Goal: Task Accomplishment & Management: Use online tool/utility

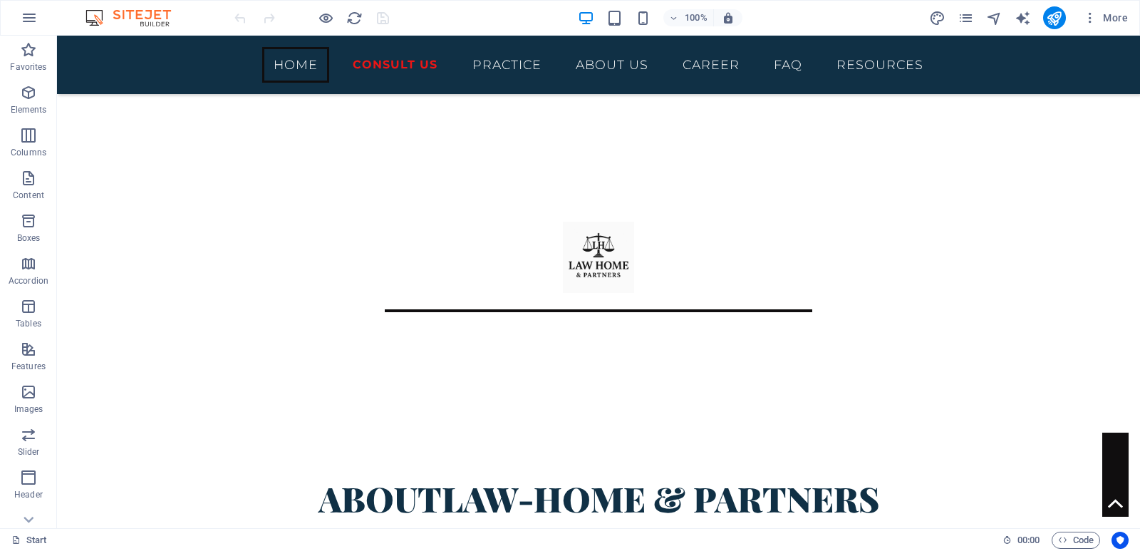
scroll to position [526, 0]
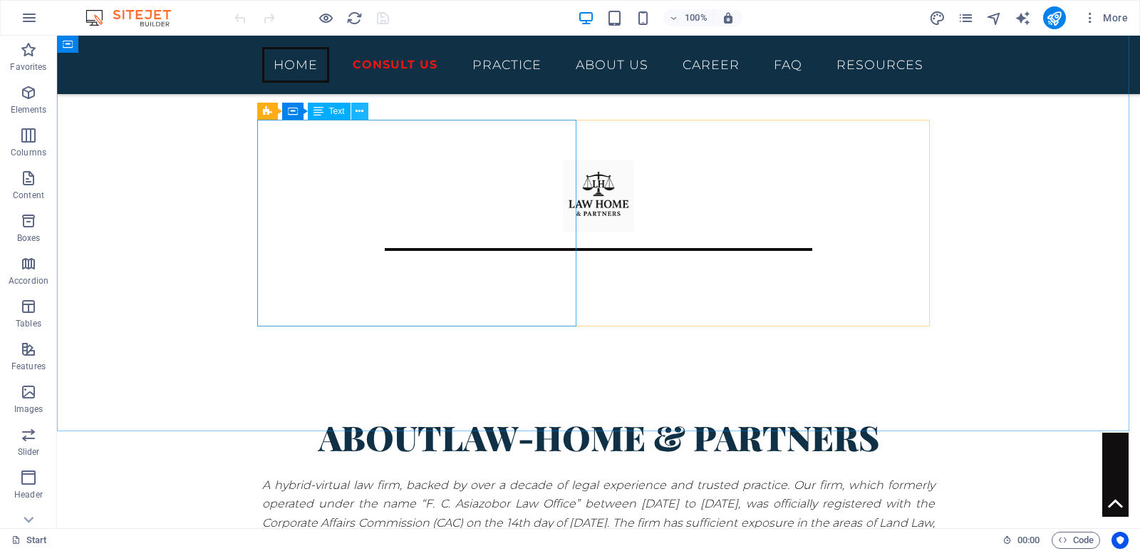
click at [359, 118] on icon at bounding box center [360, 111] width 8 height 15
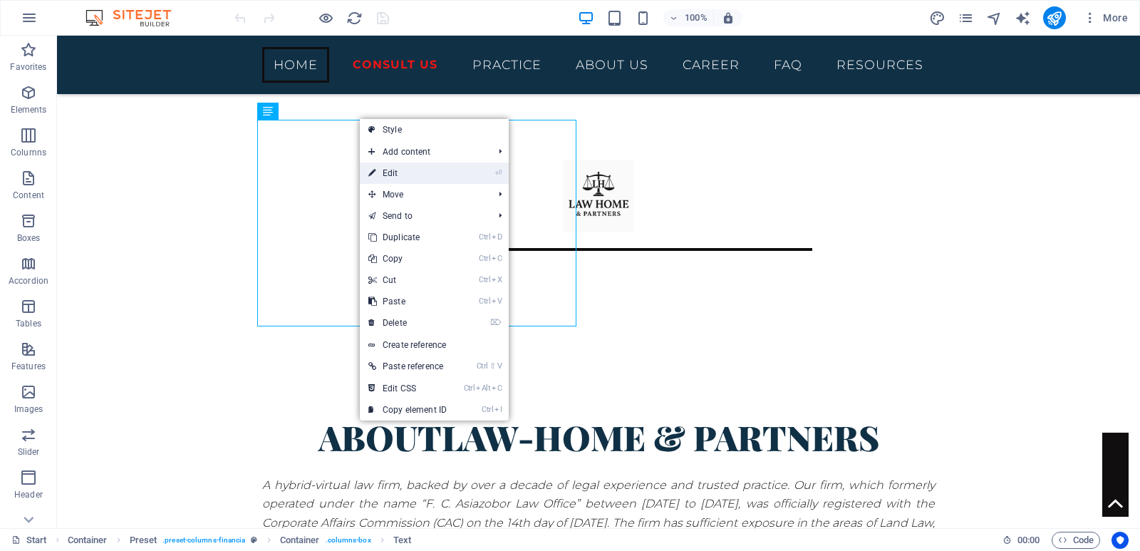
click at [379, 171] on link "⏎ Edit" at bounding box center [408, 173] width 96 height 21
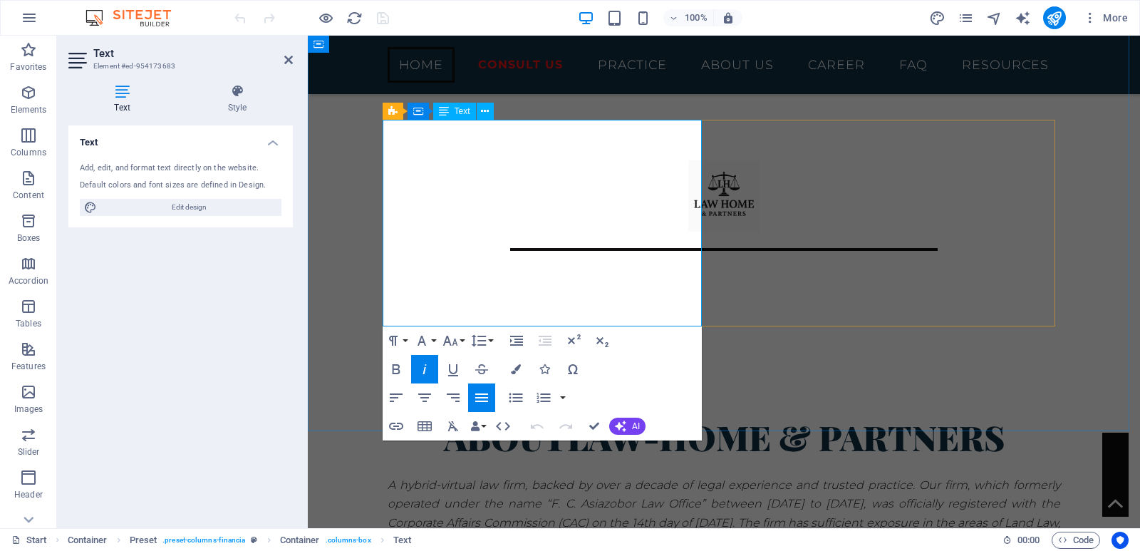
click at [422, 478] on em "A hybrid-virtual law firm, backed by over a decade of legal experience and trus…" at bounding box center [724, 522] width 673 height 89
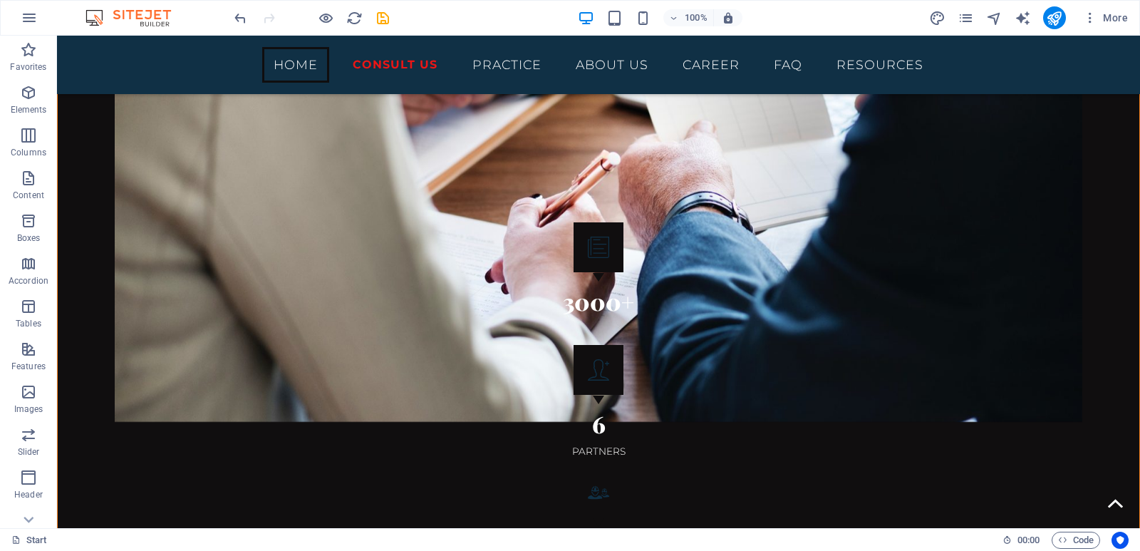
scroll to position [2079, 0]
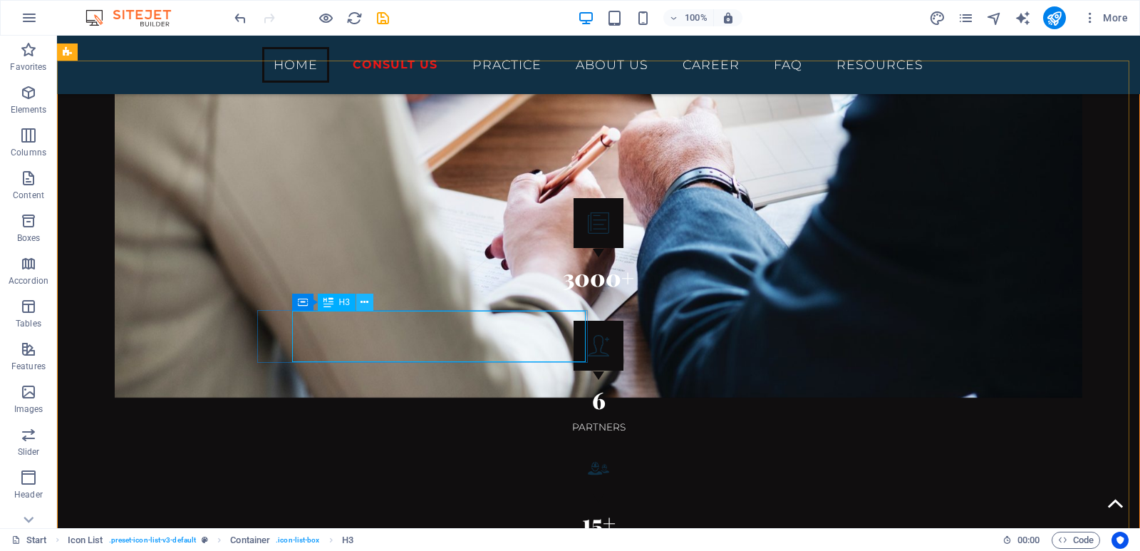
click at [369, 305] on icon at bounding box center [365, 302] width 8 height 15
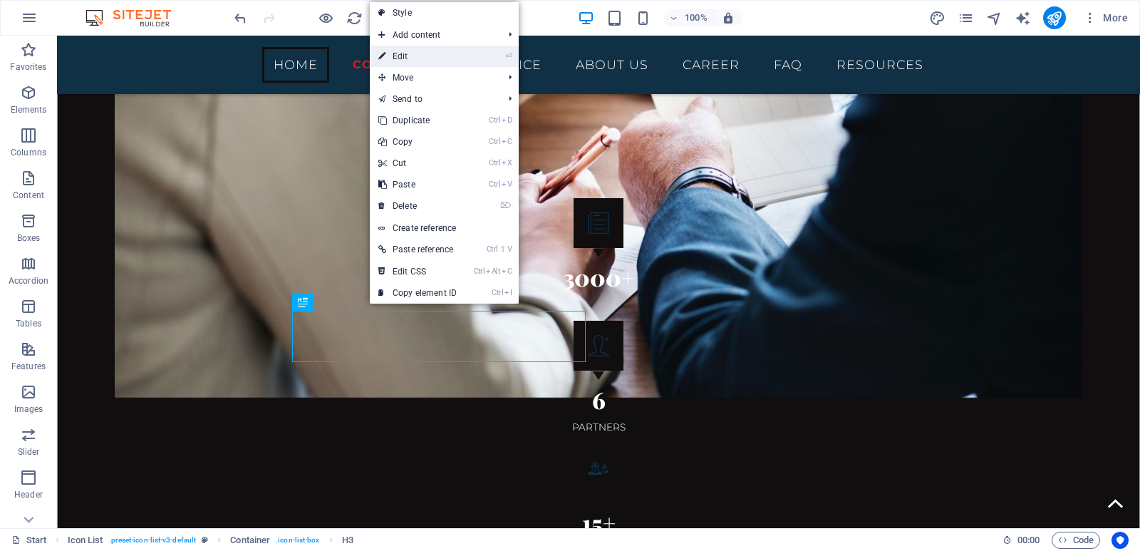
drag, startPoint x: 422, startPoint y: 53, endPoint x: 106, endPoint y: 42, distance: 316.0
click at [422, 53] on link "⏎ Edit" at bounding box center [418, 56] width 96 height 21
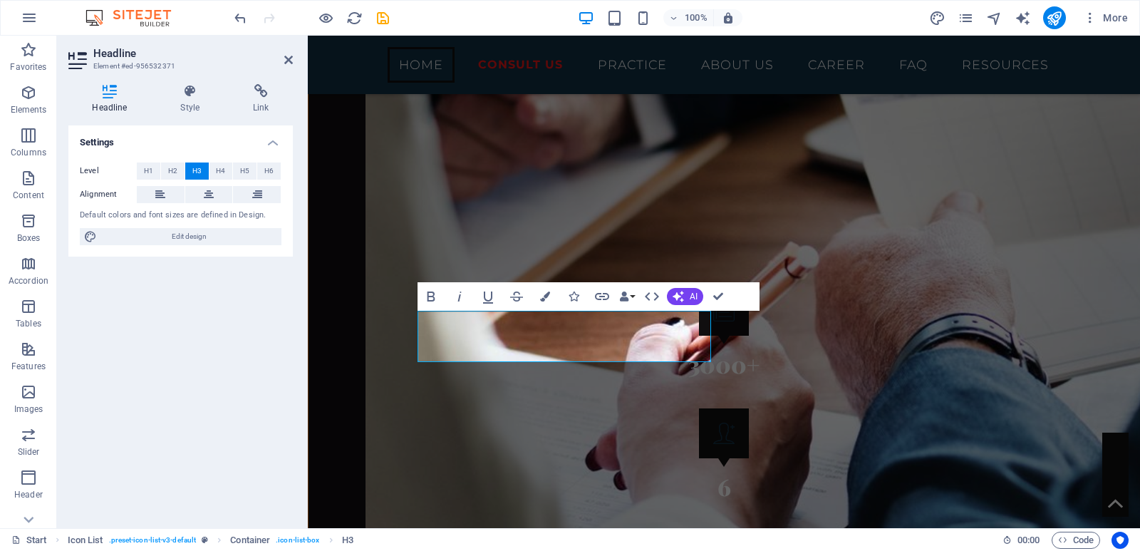
scroll to position [2216, 0]
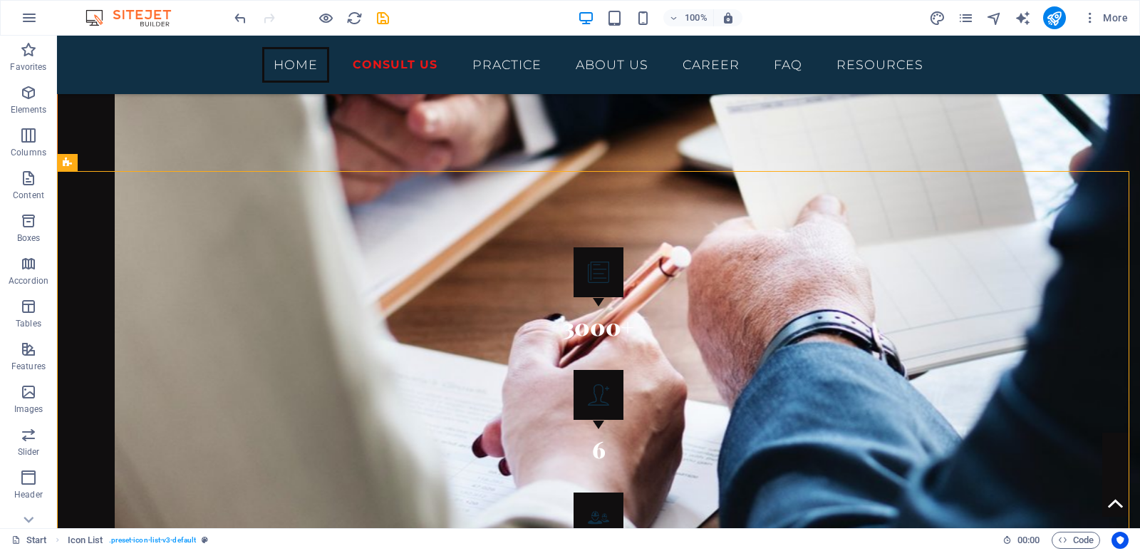
scroll to position [2091, 0]
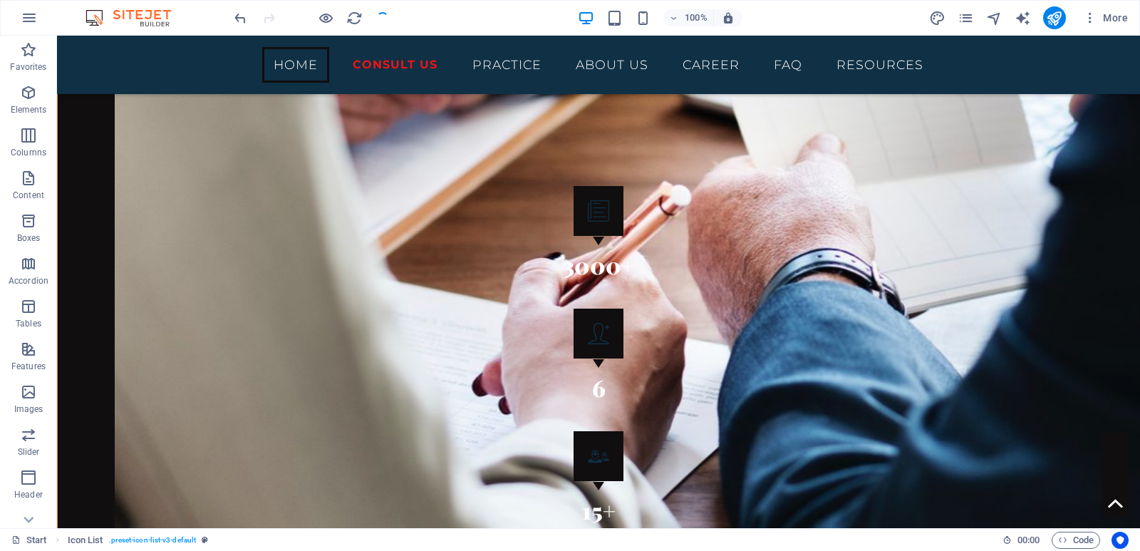
checkbox input "false"
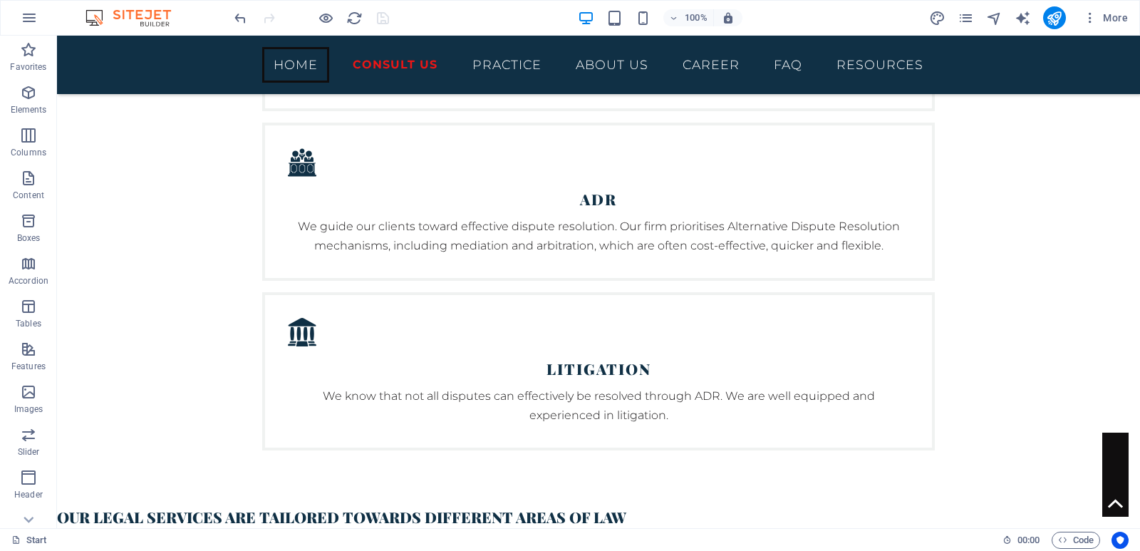
scroll to position [0, 0]
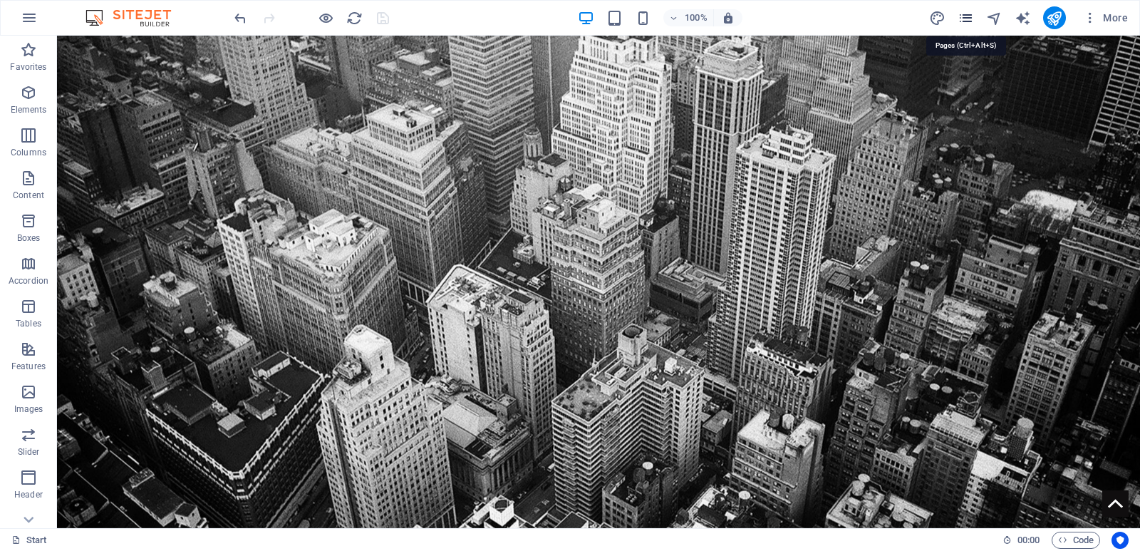
click at [972, 16] on icon "pages" at bounding box center [966, 18] width 16 height 16
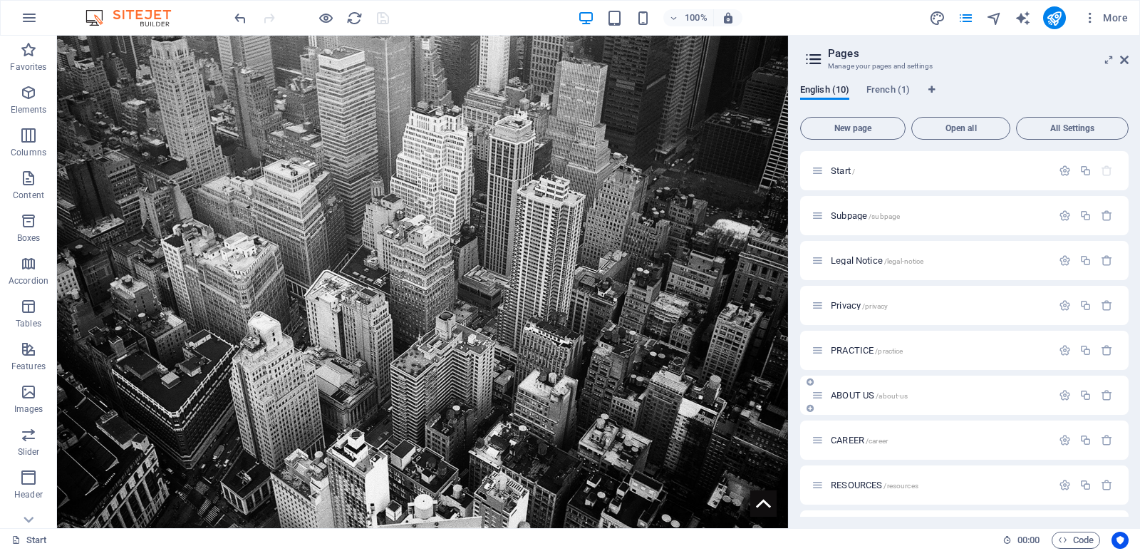
click at [855, 393] on span "ABOUT US /about-us" at bounding box center [869, 395] width 77 height 11
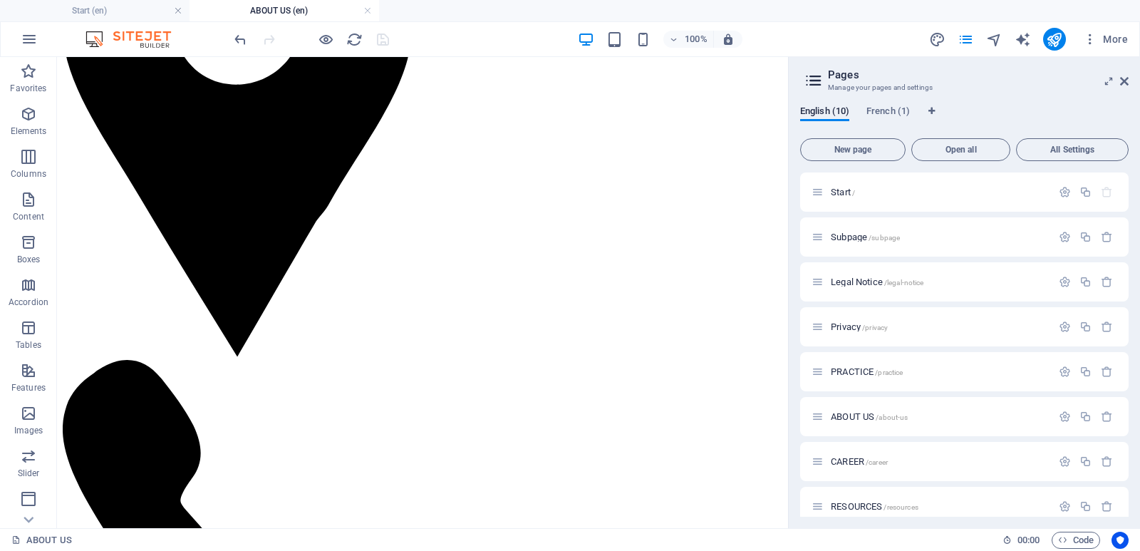
scroll to position [746, 0]
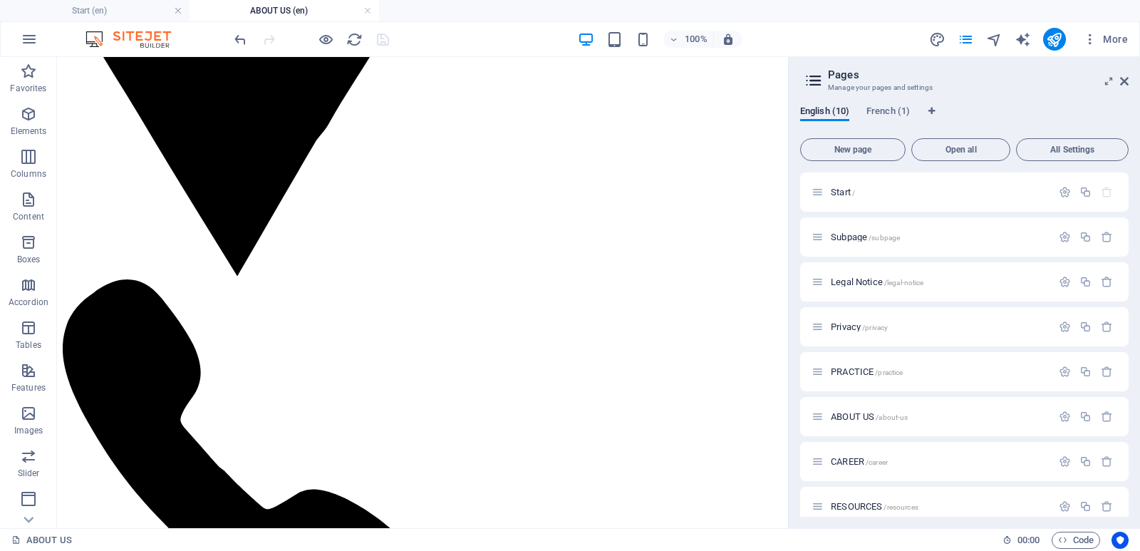
drag, startPoint x: 851, startPoint y: 259, endPoint x: 783, endPoint y: 203, distance: 88.2
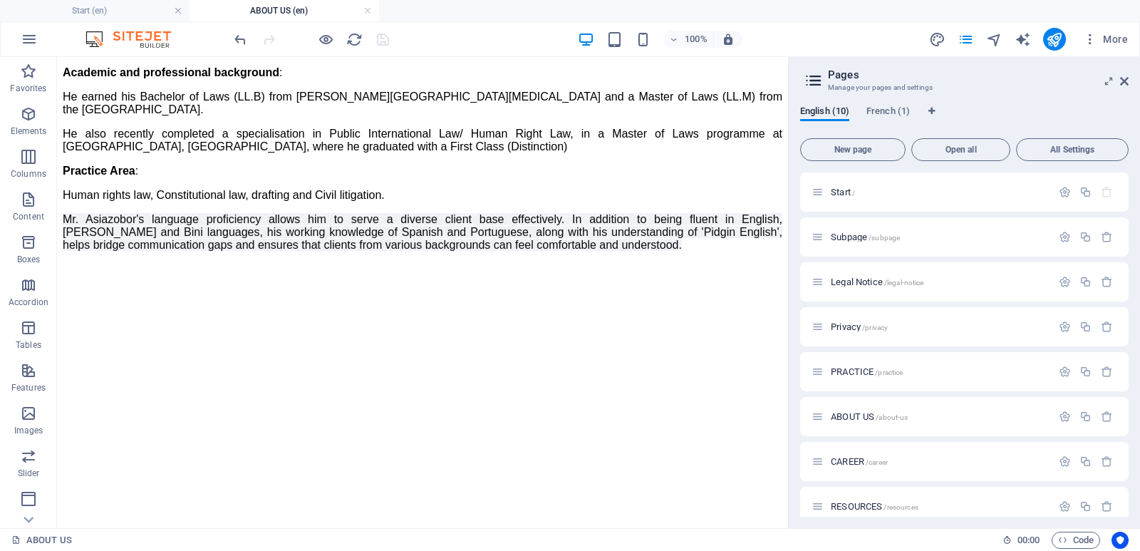
scroll to position [1915, 0]
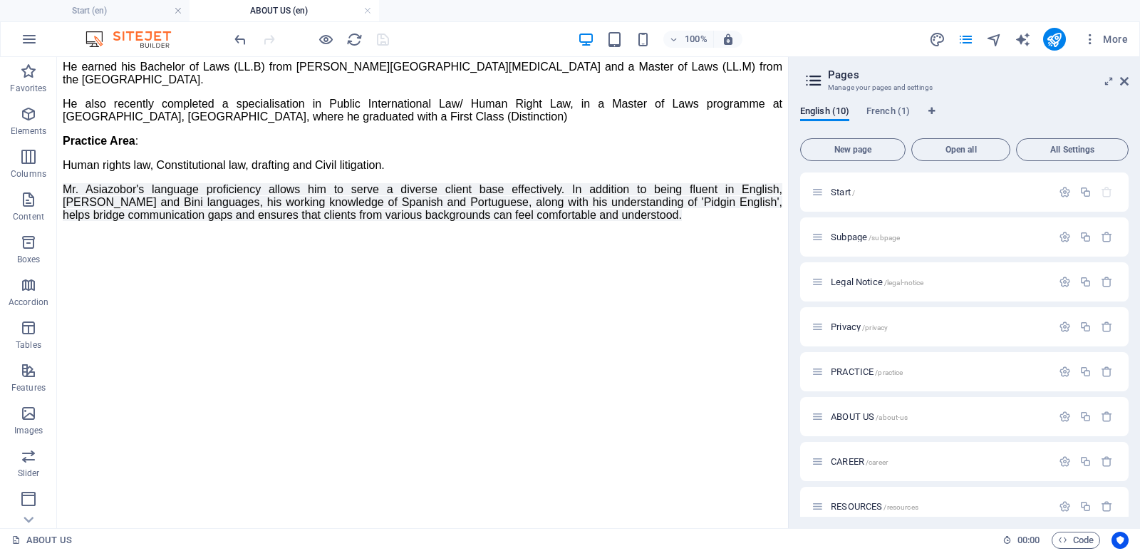
drag, startPoint x: 864, startPoint y: 393, endPoint x: 783, endPoint y: 331, distance: 102.2
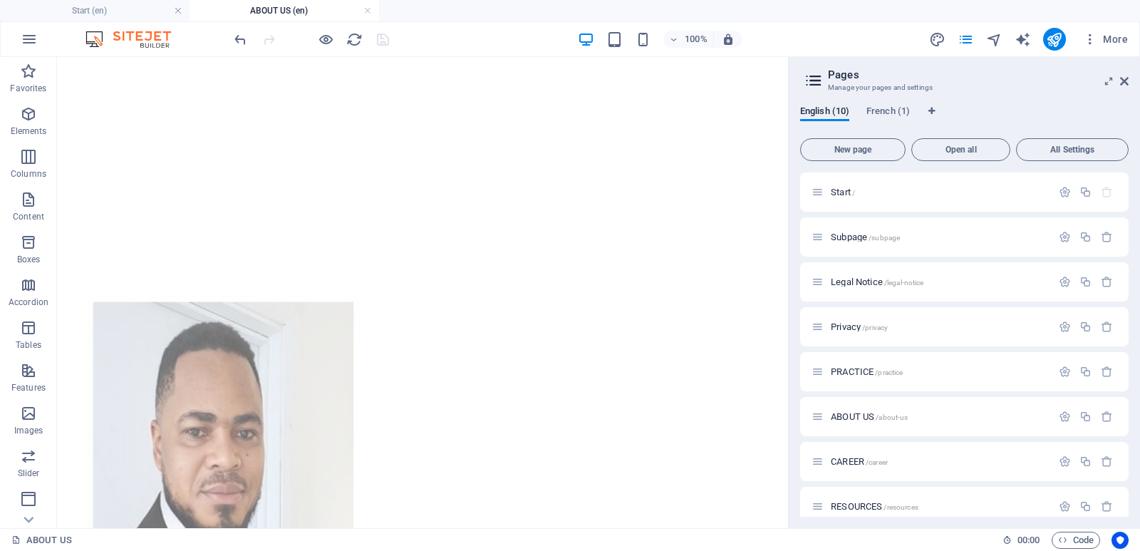
scroll to position [2407, 0]
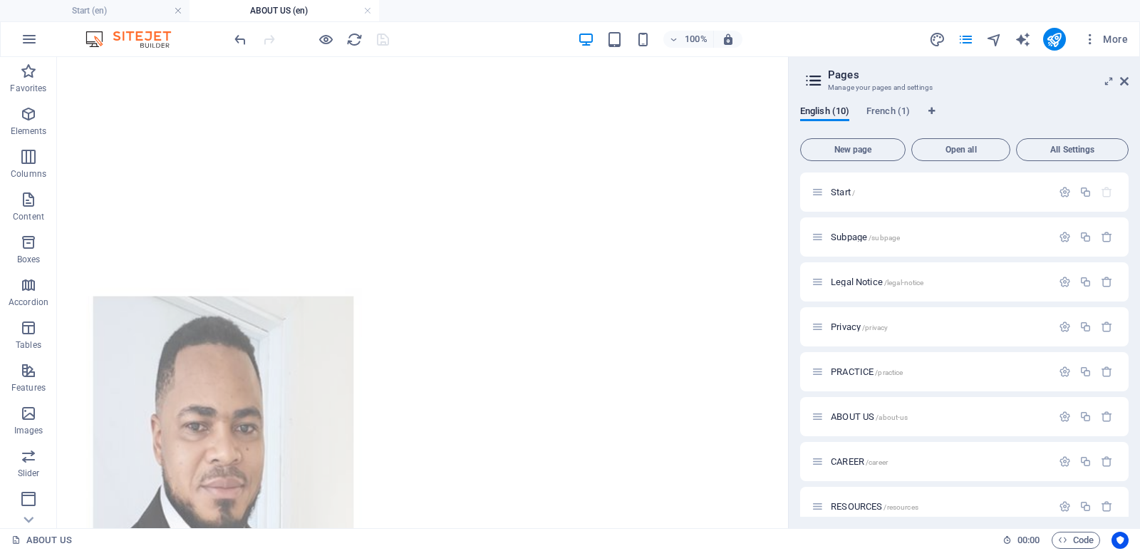
drag, startPoint x: 783, startPoint y: 331, endPoint x: 857, endPoint y: 446, distance: 136.6
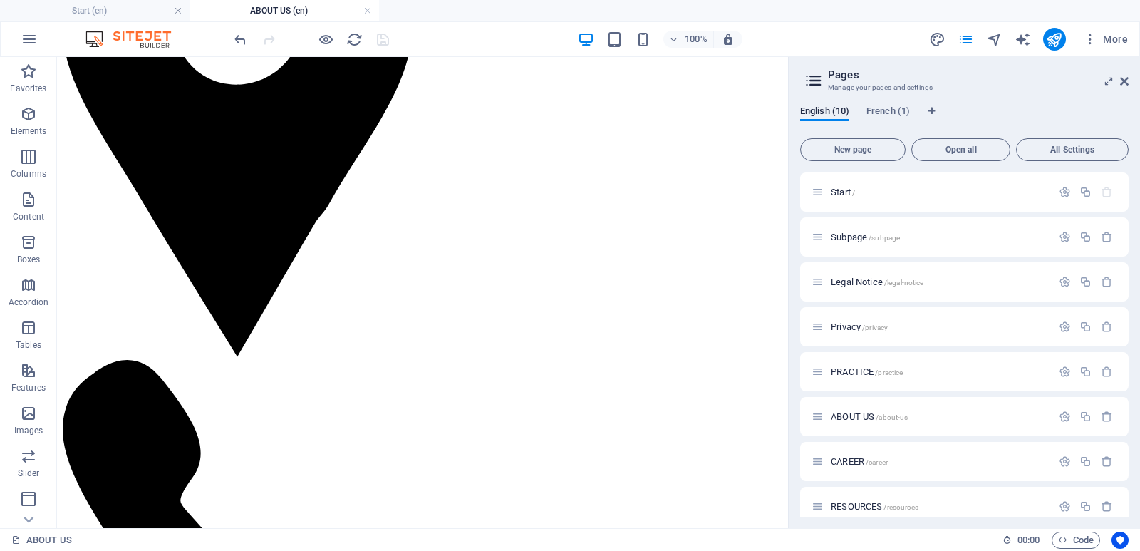
scroll to position [0, 0]
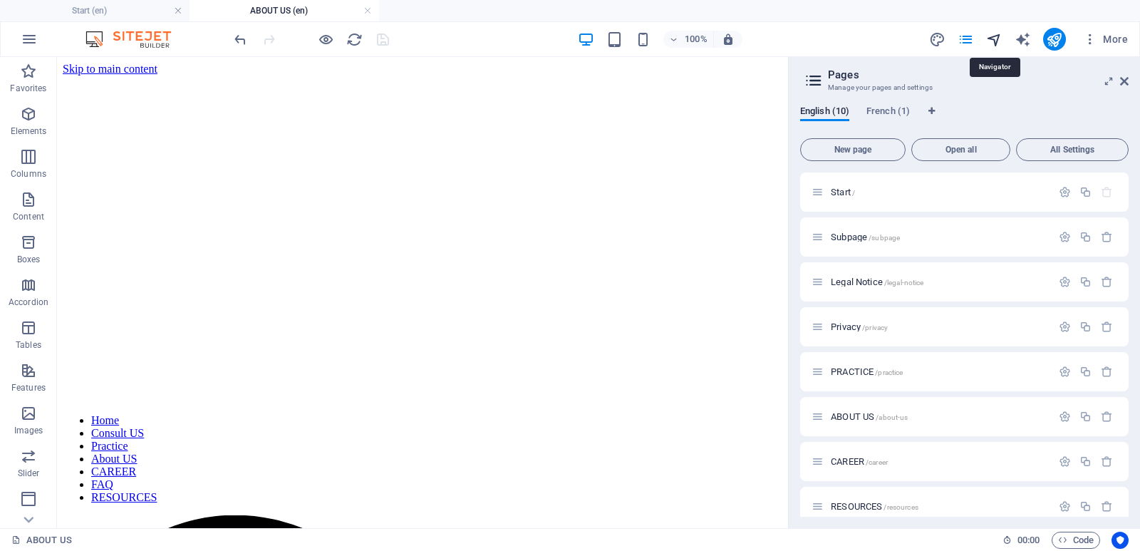
click at [998, 37] on icon "navigator" at bounding box center [994, 39] width 16 height 16
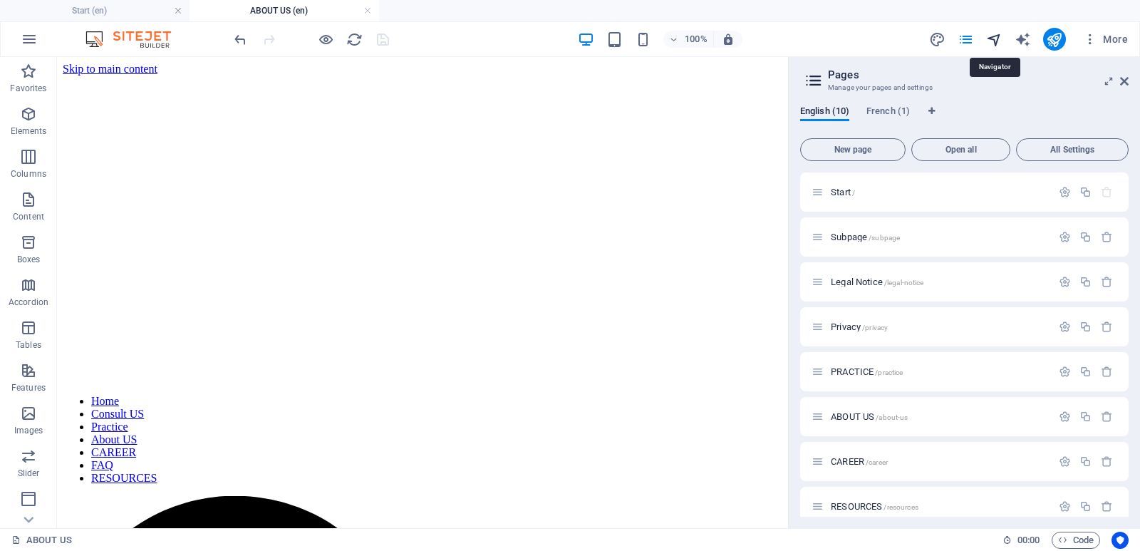
select select "17654230-en"
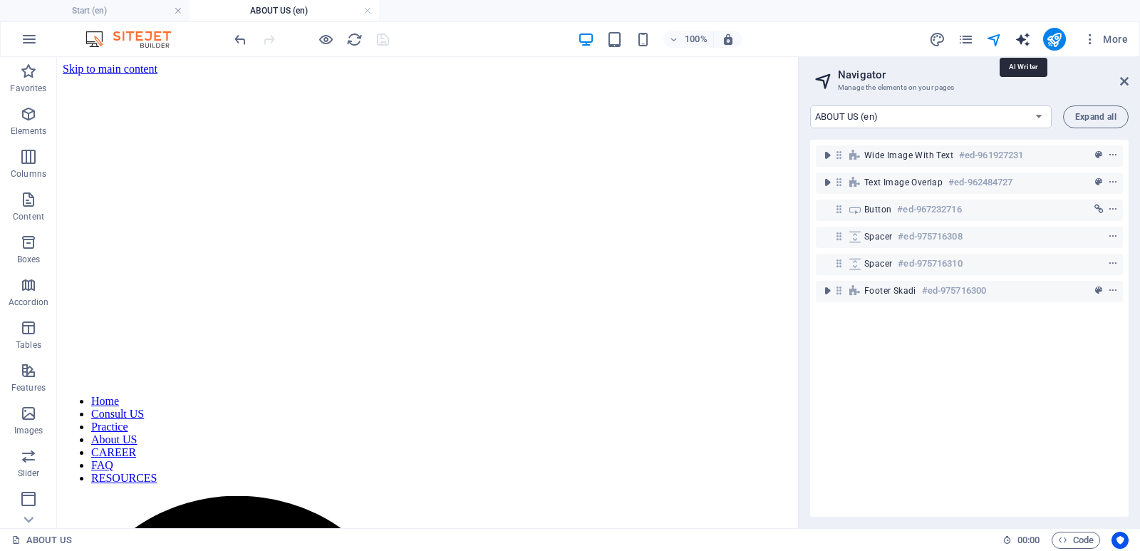
click at [1025, 36] on icon "text_generator" at bounding box center [1023, 39] width 16 height 16
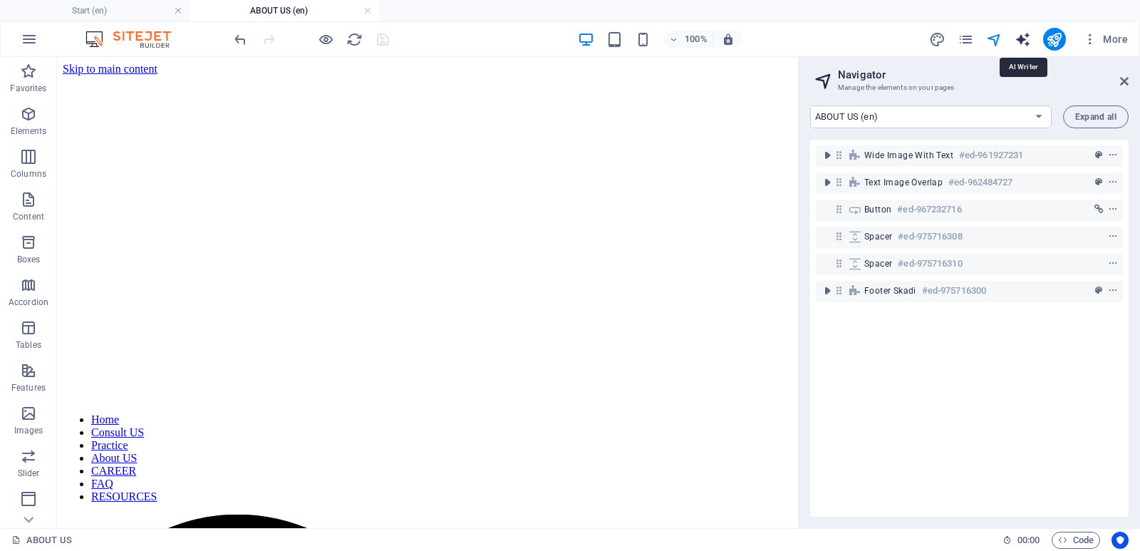
select select "English"
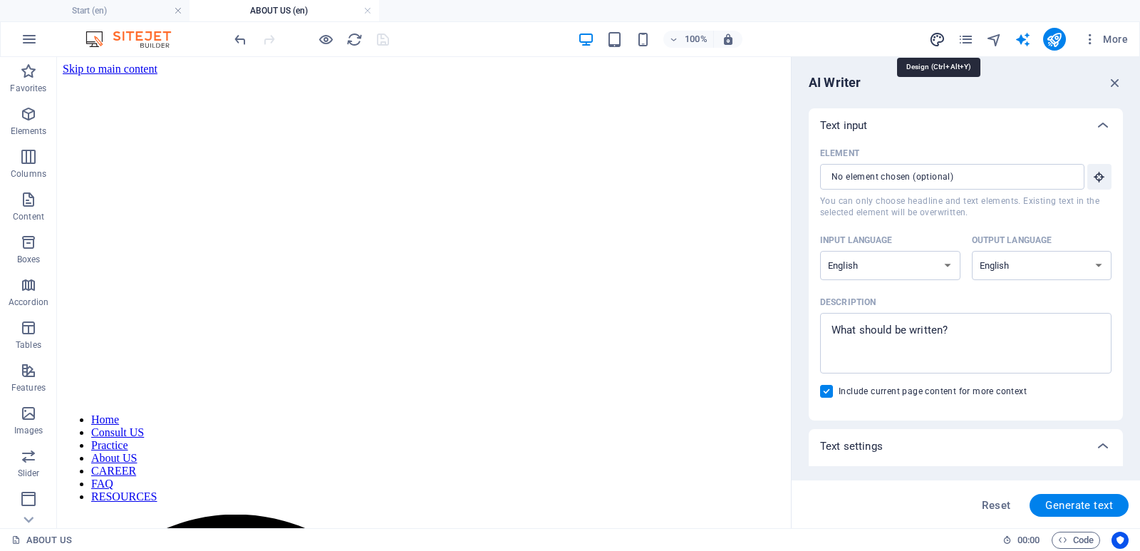
click at [935, 45] on icon "design" at bounding box center [937, 39] width 16 height 16
select select "rem"
select select "300"
select select "px"
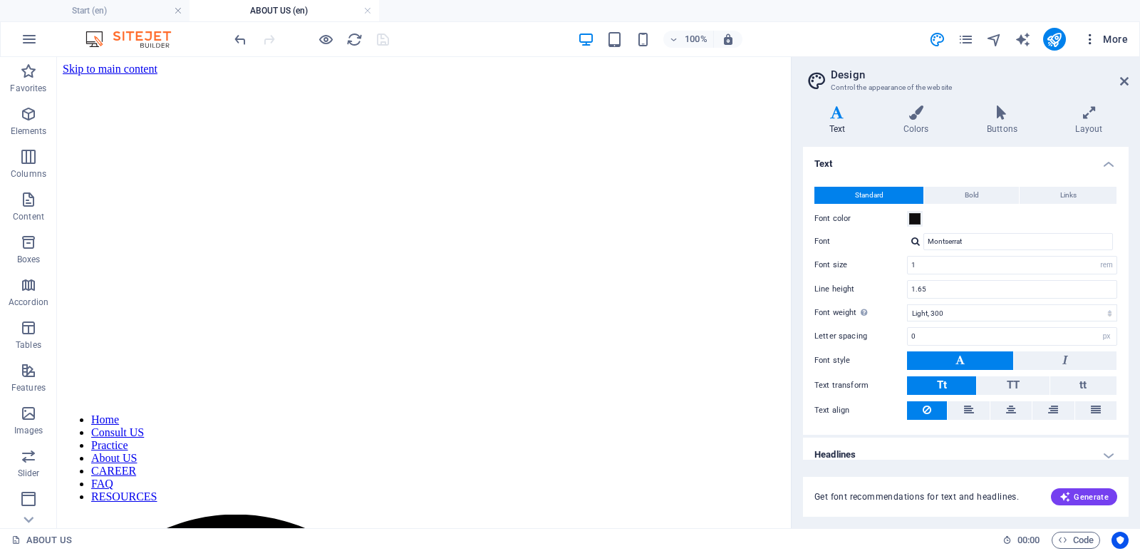
click at [1093, 41] on icon "button" at bounding box center [1090, 39] width 14 height 14
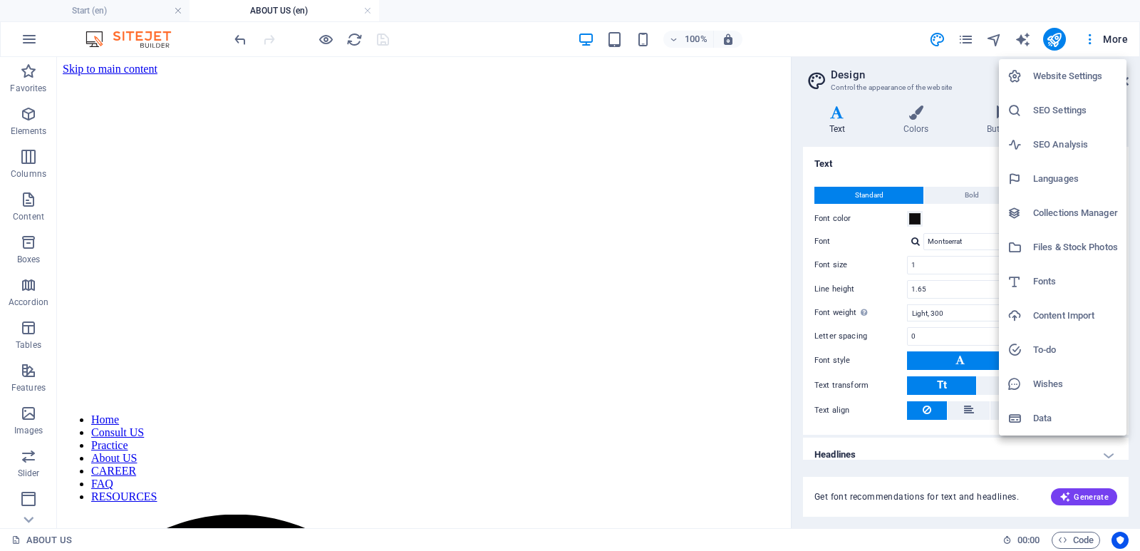
click at [1055, 182] on h6 "Languages" at bounding box center [1076, 178] width 85 height 17
select select "41"
select select "49"
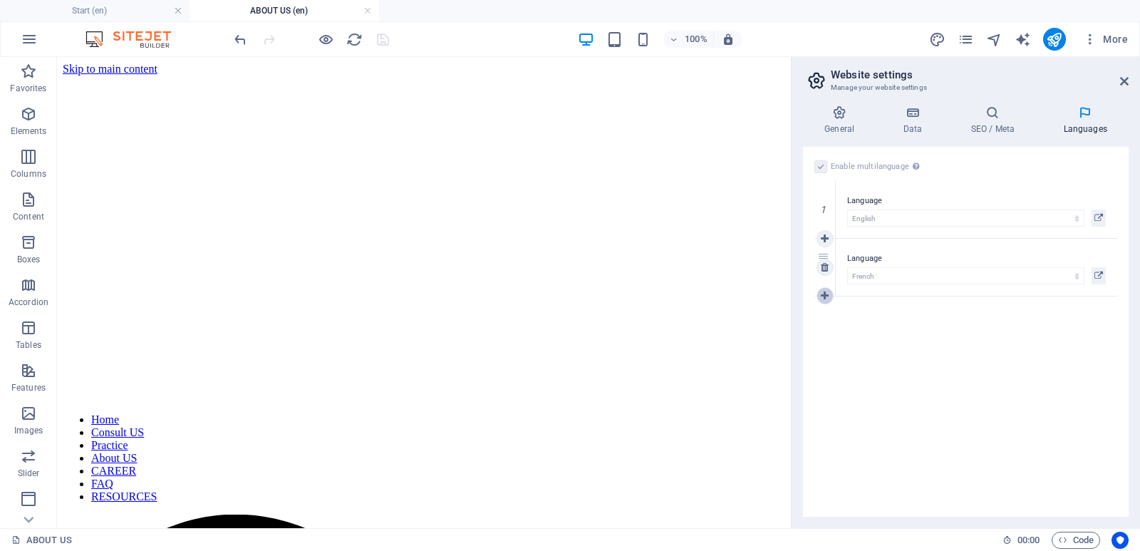
click at [828, 294] on icon at bounding box center [825, 296] width 8 height 10
click at [892, 334] on select "Abkhazian Afar Afrikaans Akan Albanian Amharic Arabic Aragonese Armenian Assame…" at bounding box center [965, 333] width 237 height 17
select select "148"
click at [847, 325] on select "Abkhazian Afar Afrikaans Akan Albanian Amharic Arabic Aragonese Armenian Assame…" at bounding box center [965, 333] width 237 height 17
click at [825, 349] on icon at bounding box center [825, 354] width 8 height 10
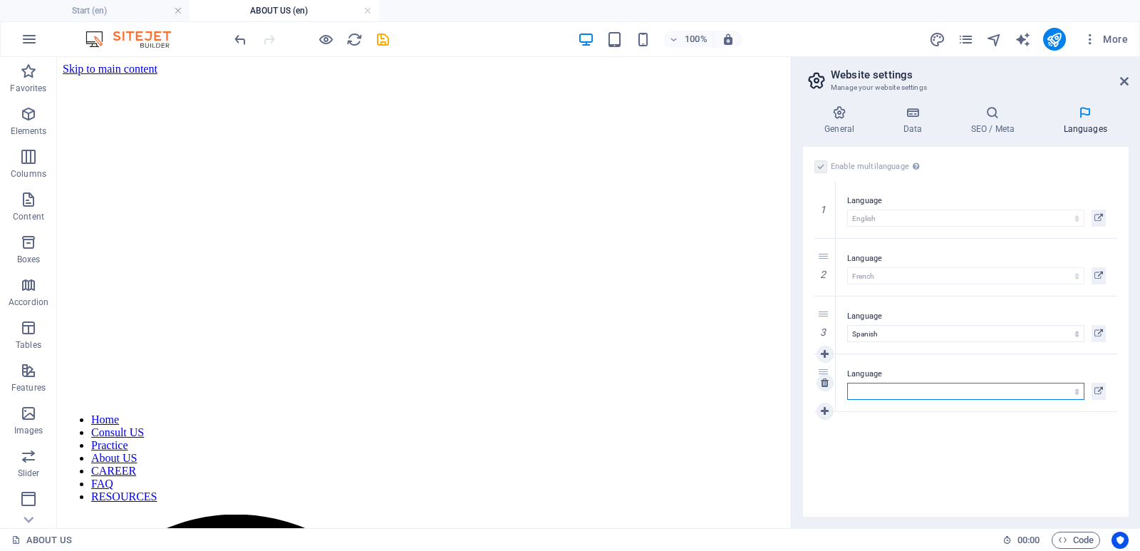
click at [860, 390] on select "Abkhazian Afar Afrikaans Akan Albanian Amharic Arabic Aragonese Armenian Assame…" at bounding box center [965, 391] width 237 height 17
select select "30"
click at [847, 383] on select "Abkhazian Afar Afrikaans Akan Albanian Amharic Arabic Aragonese Armenian Assame…" at bounding box center [965, 391] width 237 height 17
click at [825, 406] on icon at bounding box center [825, 411] width 8 height 10
select select
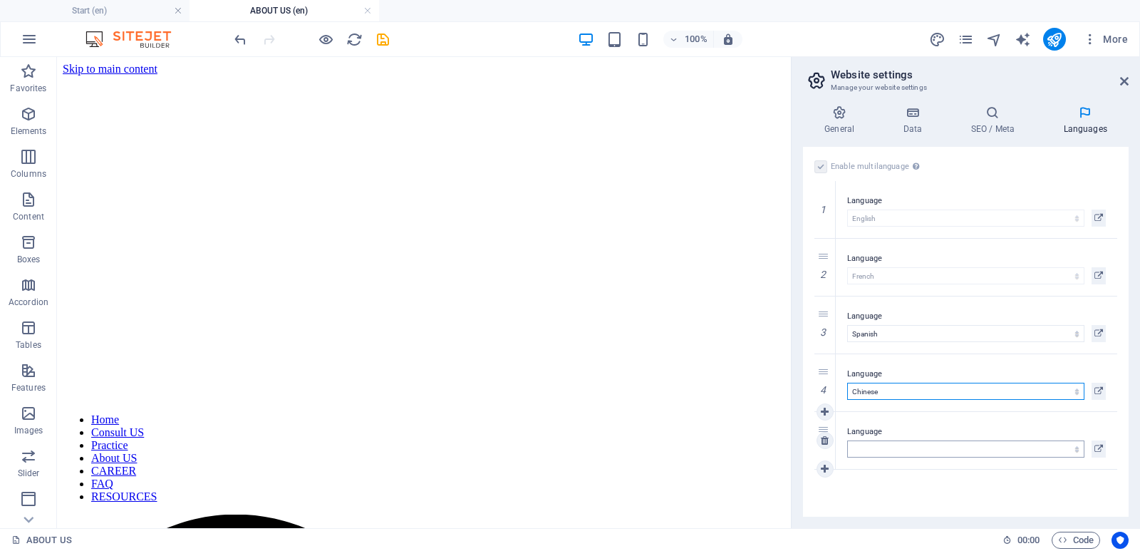
select select "131"
select select
click at [883, 398] on select "Abkhazian Afar Afrikaans Akan Albanian Amharic Arabic Aragonese Armenian Assame…" at bounding box center [965, 391] width 237 height 17
select select "30"
click at [847, 383] on select "Abkhazian Afar Afrikaans Akan Albanian Amharic Arabic Aragonese Armenian Assame…" at bounding box center [965, 391] width 237 height 17
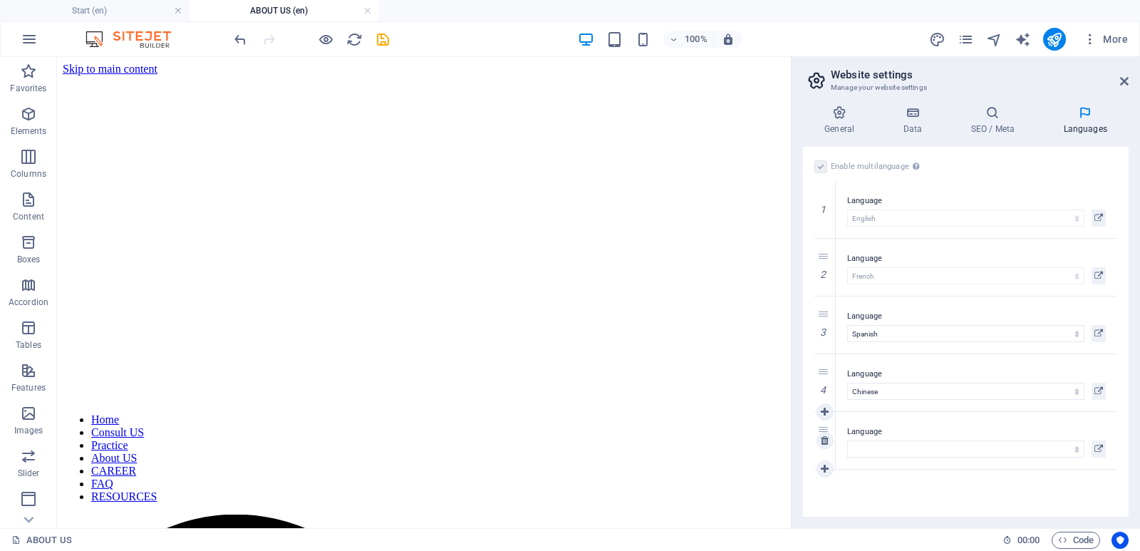
click at [882, 460] on div "Language Abkhazian Afar Afrikaans Akan Albanian Amharic Arabic Aragonese Armeni…" at bounding box center [977, 440] width 282 height 57
click at [882, 450] on select "Abkhazian Afar Afrikaans Akan Albanian Amharic Arabic Aragonese Armenian Assame…" at bounding box center [965, 448] width 237 height 17
select select "128"
click at [882, 450] on select "Abkhazian Afar Afrikaans Akan Albanian Amharic Arabic Aragonese Armenian Assame…" at bounding box center [965, 448] width 237 height 17
click at [830, 468] on link at bounding box center [825, 468] width 17 height 17
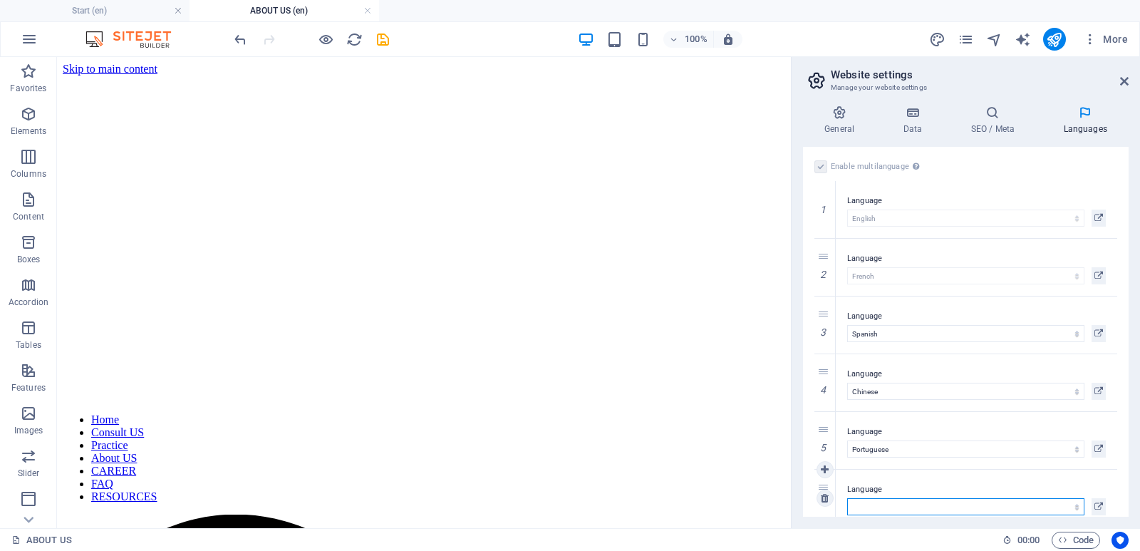
click at [860, 502] on select "Abkhazian Afar Afrikaans Akan Albanian Amharic Arabic Aragonese Armenian Assame…" at bounding box center [965, 506] width 237 height 17
select select "134"
click at [847, 498] on select "Abkhazian Afar Afrikaans Akan Albanian Amharic Arabic Aragonese Armenian Assame…" at bounding box center [965, 506] width 237 height 17
click at [1001, 123] on h4 "SEO / Meta" at bounding box center [995, 120] width 93 height 30
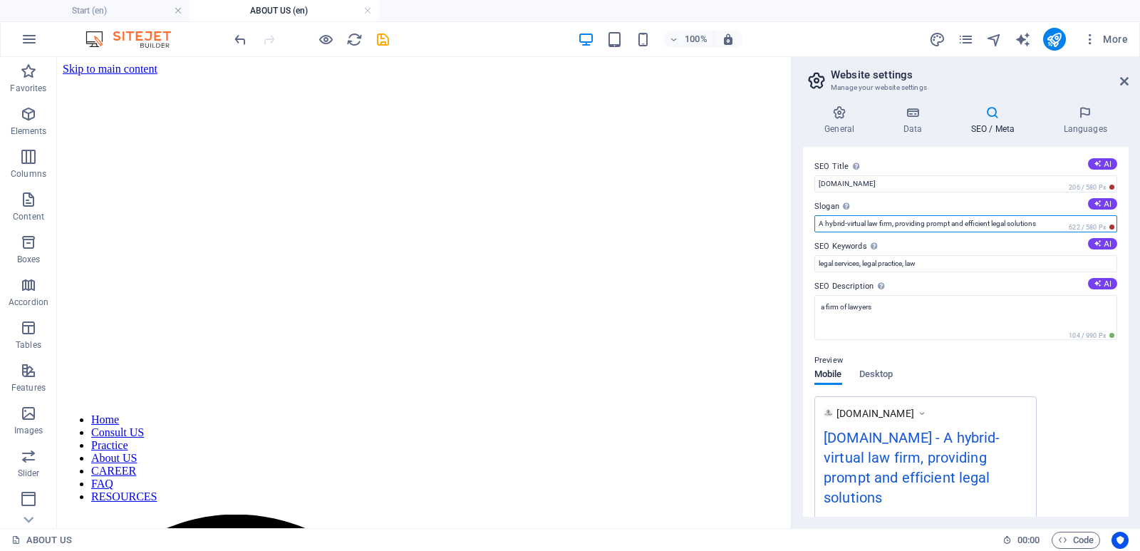
click at [1041, 227] on input "A hybrid-virtual law firm, providing prompt and efficient legal solutions" at bounding box center [966, 223] width 303 height 17
type input "A hybrid-virtual law firm, providing prompt and efficient legal services in [GE…"
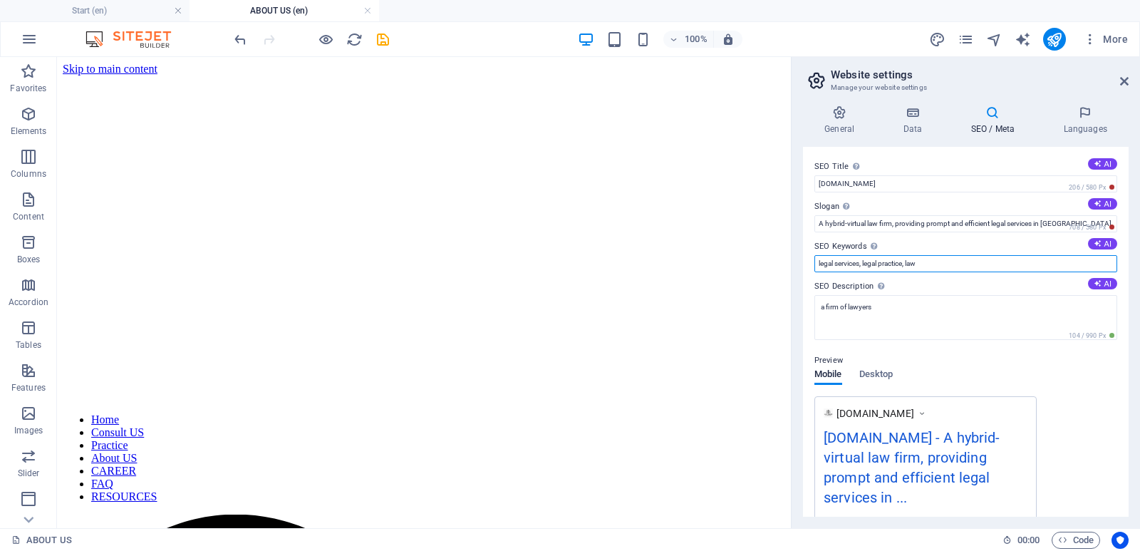
click at [950, 263] on input "legal services, legal practice, law" at bounding box center [966, 263] width 303 height 17
type input "legal services, legal practice, law, [DEMOGRAPHIC_DATA] lawyer, lawyers in [GEO…"
click at [1104, 283] on button "AI" at bounding box center [1102, 283] width 29 height 11
type textarea "Discover top-notch legal services in [GEOGRAPHIC_DATA] with Law-Home & Partners…"
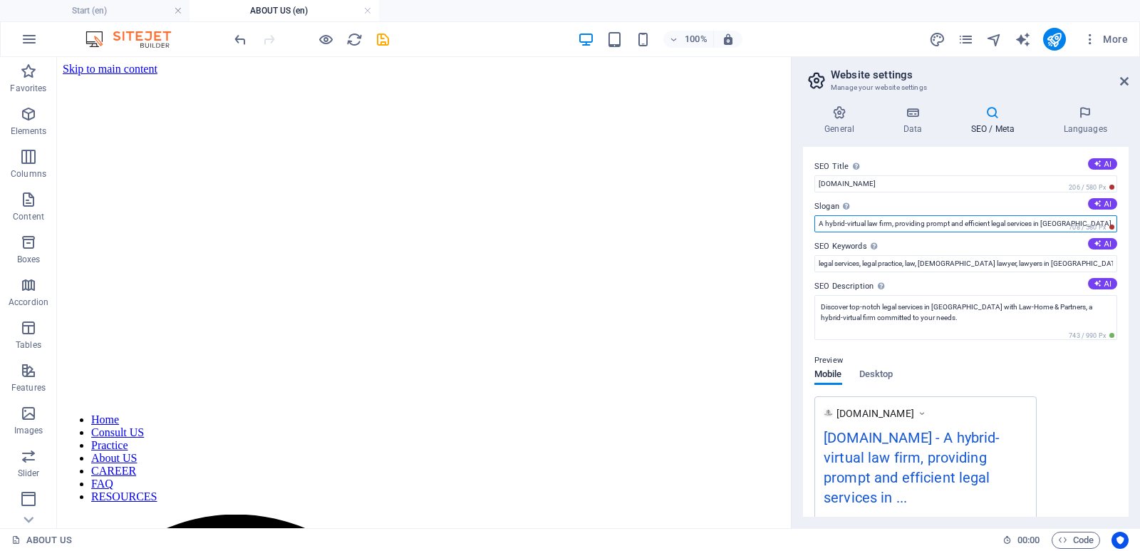
click at [841, 229] on input "A hybrid-virtual law firm, providing prompt and efficient legal services in [GE…" at bounding box center [966, 223] width 303 height 17
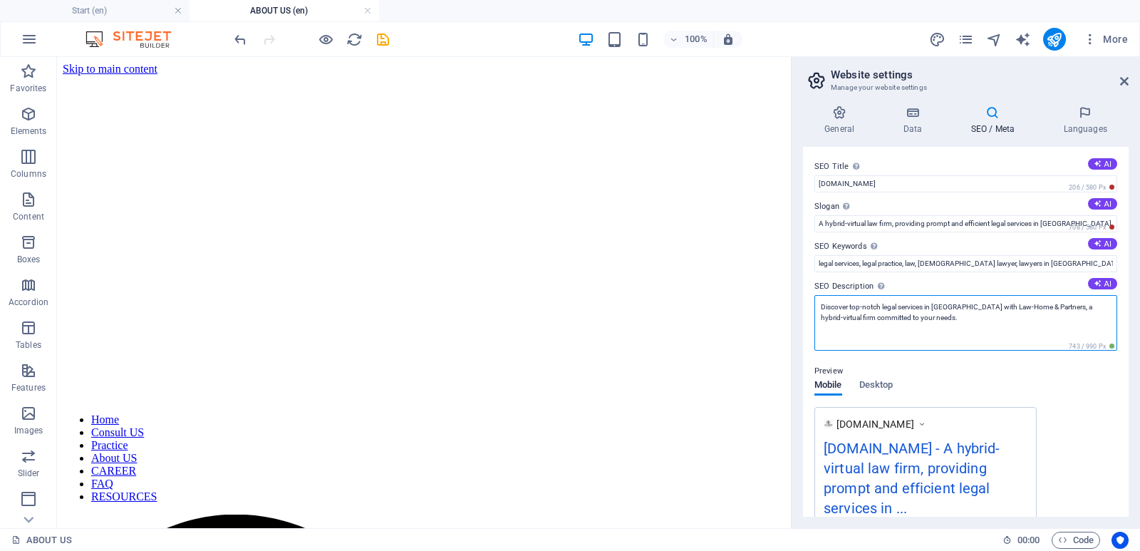
click at [865, 306] on textarea "Discover top-notch legal services in [GEOGRAPHIC_DATA] with Law-Home & Partners…" at bounding box center [966, 323] width 303 height 56
paste textarea "A hybrid-virtual law firm, providing prompt and efficient legal services in [GE…"
type textarea "A hybrid-virtual law firm, providing prompt and efficient legal services in [GE…"
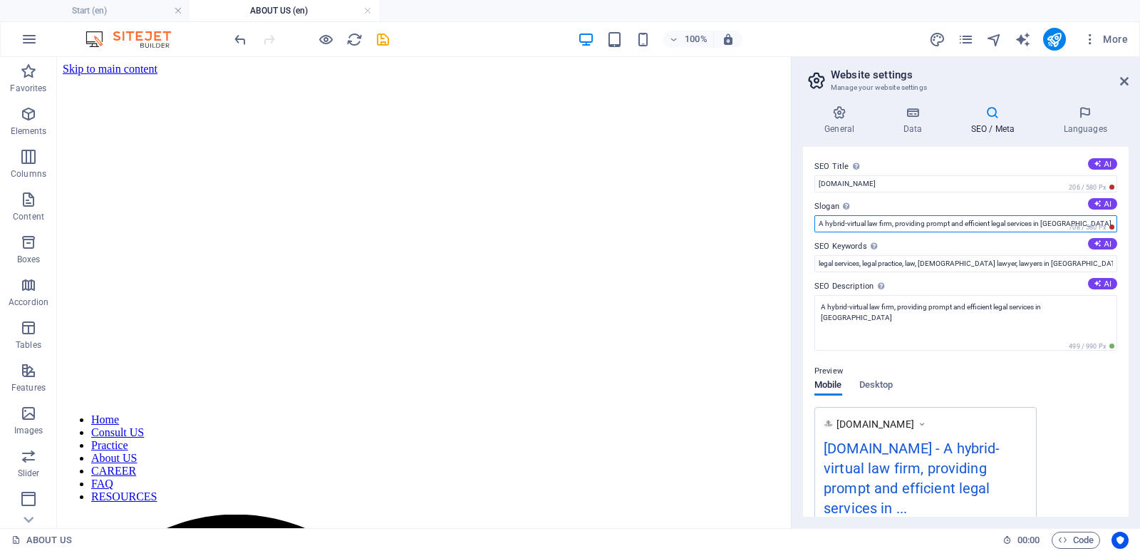
click at [916, 229] on input "A hybrid-virtual law firm, providing prompt and efficient legal services in [GE…" at bounding box center [966, 223] width 303 height 17
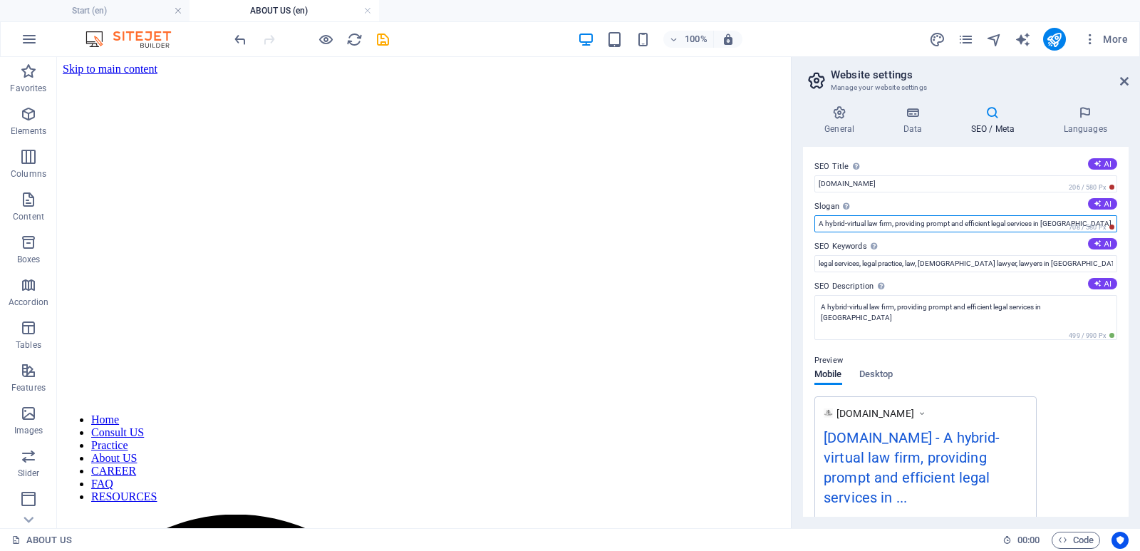
click at [916, 229] on input "A hybrid-virtual law firm, providing prompt and efficient legal services in [GE…" at bounding box center [966, 223] width 303 height 17
click at [1094, 206] on icon at bounding box center [1098, 204] width 8 height 8
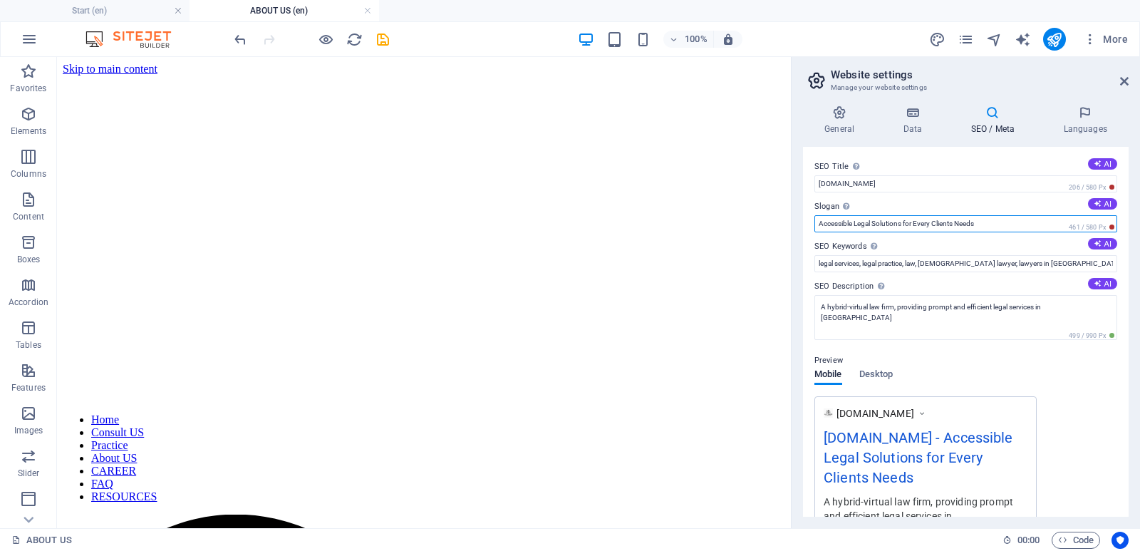
drag, startPoint x: 1004, startPoint y: 228, endPoint x: 855, endPoint y: 243, distance: 149.0
click at [855, 243] on div "SEO Title The title of your website - make it something that stands out in sear…" at bounding box center [966, 332] width 326 height 370
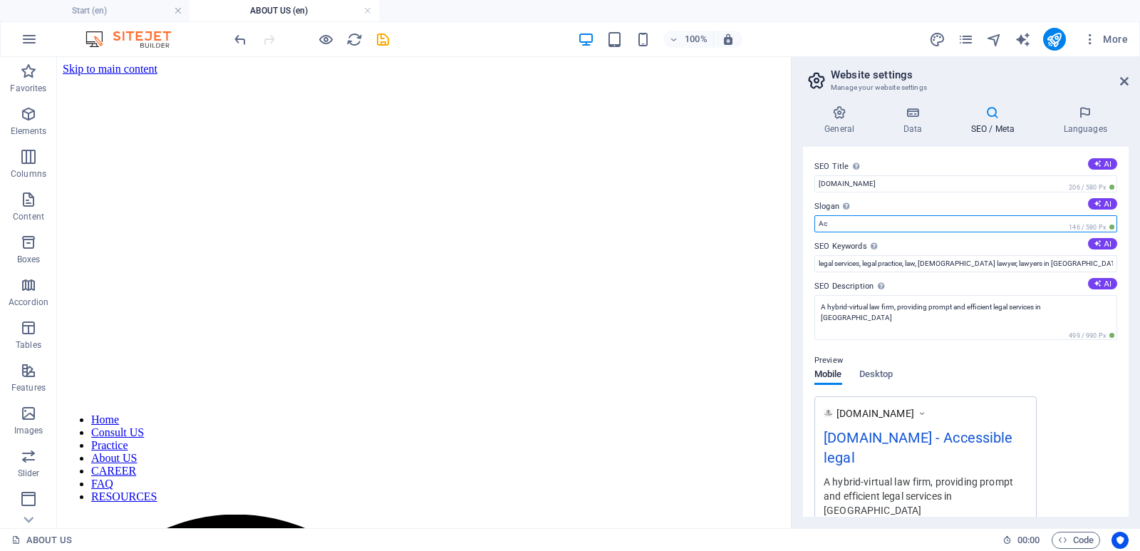
type input "A"
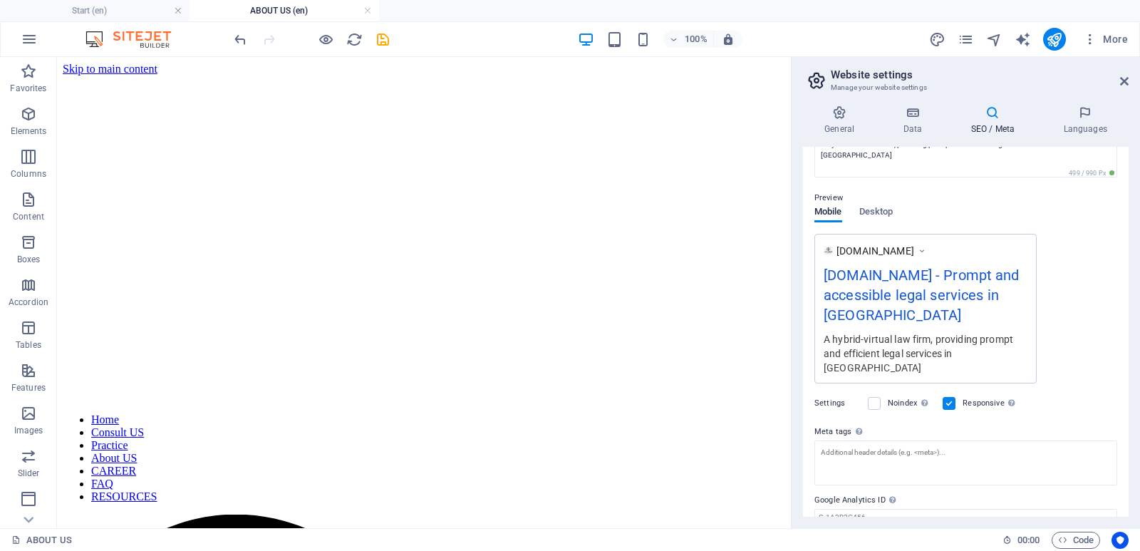
scroll to position [209, 0]
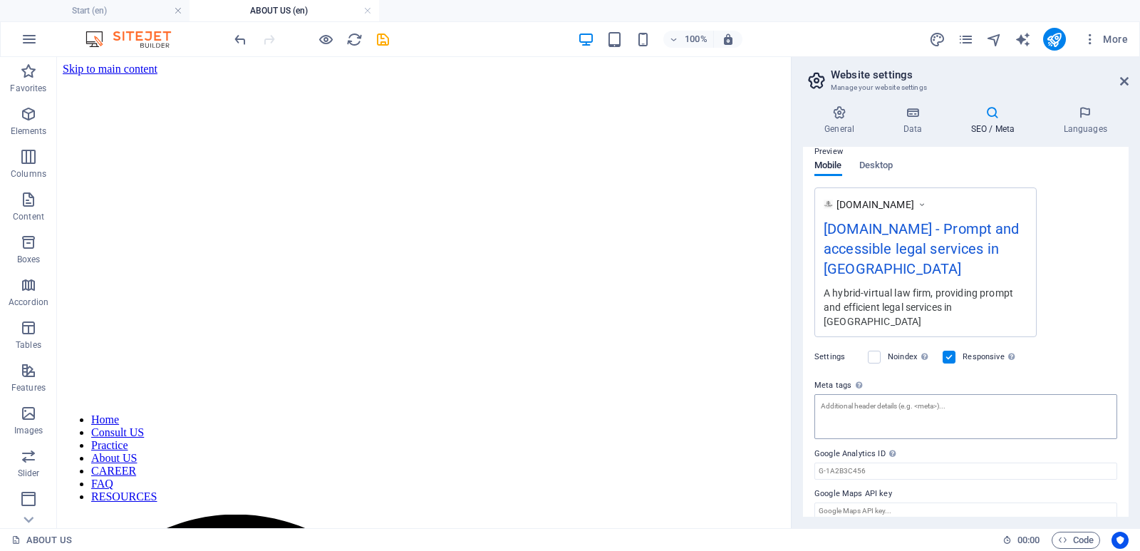
type input "Prompt and accessible legal services in [GEOGRAPHIC_DATA]"
click at [985, 416] on textarea "Meta tags Enter HTML code here that will be placed inside the tags of your webs…" at bounding box center [966, 416] width 303 height 45
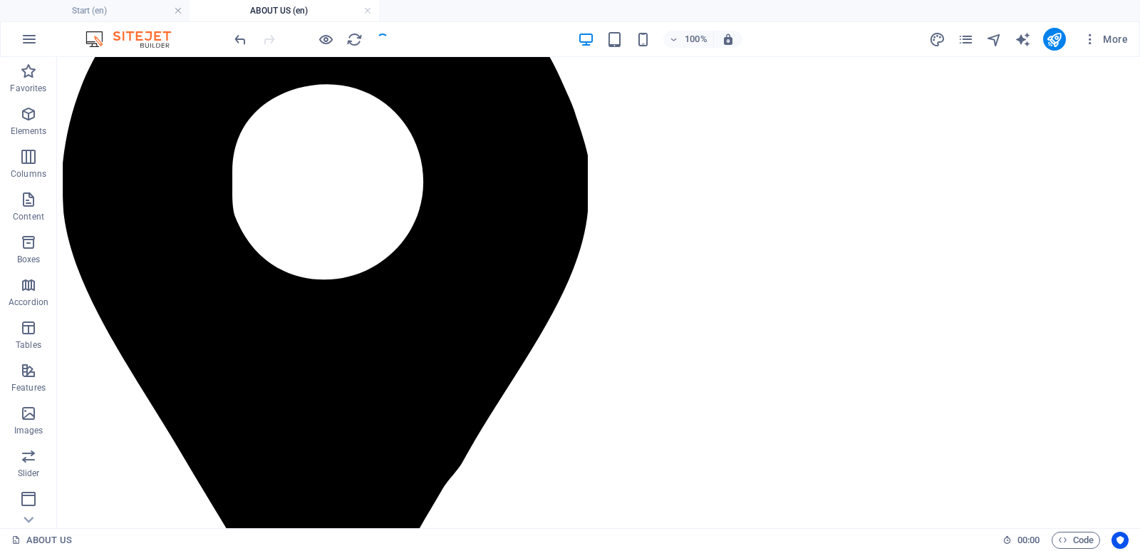
scroll to position [0, 0]
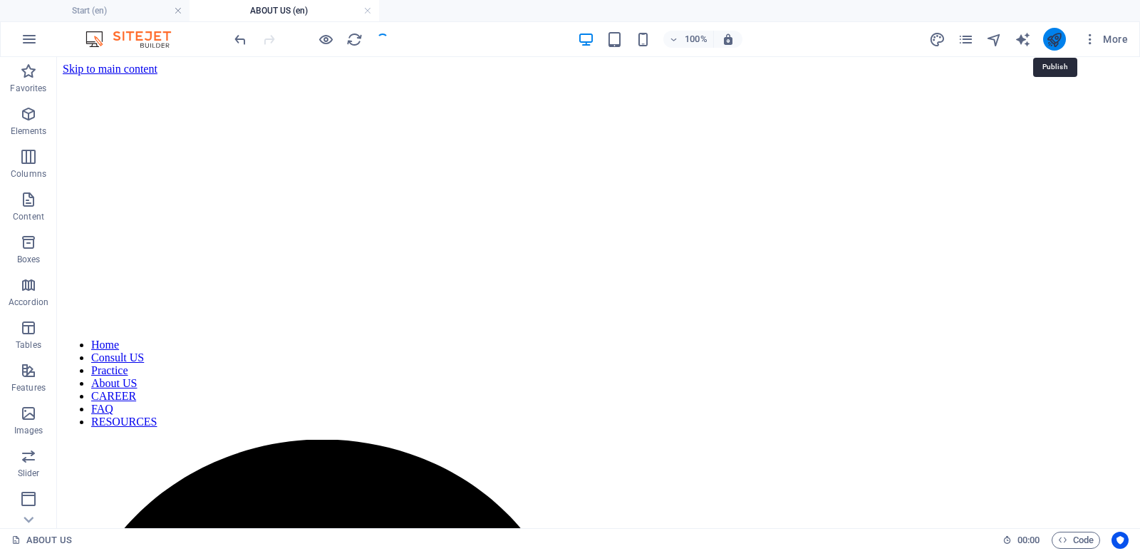
click at [1051, 39] on icon "publish" at bounding box center [1054, 39] width 16 height 16
click at [1054, 41] on icon "publish" at bounding box center [1054, 39] width 16 height 16
